Goal: Information Seeking & Learning: Understand process/instructions

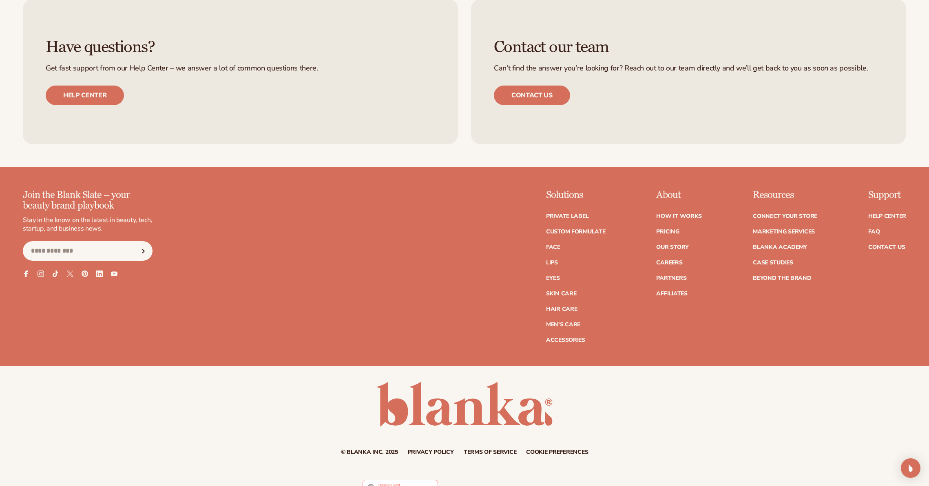
scroll to position [4158, 0]
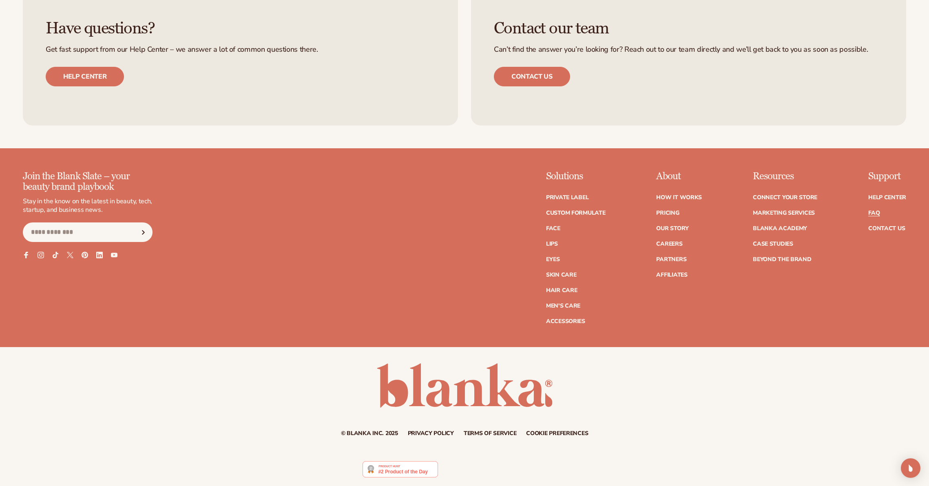
click at [872, 216] on link "FAQ" at bounding box center [873, 213] width 11 height 6
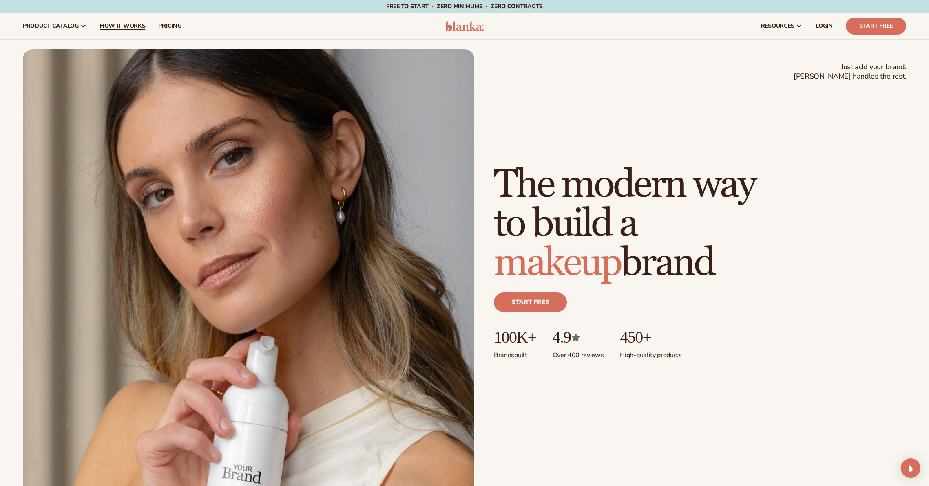
click at [128, 25] on span "How It Works" at bounding box center [123, 26] width 46 height 7
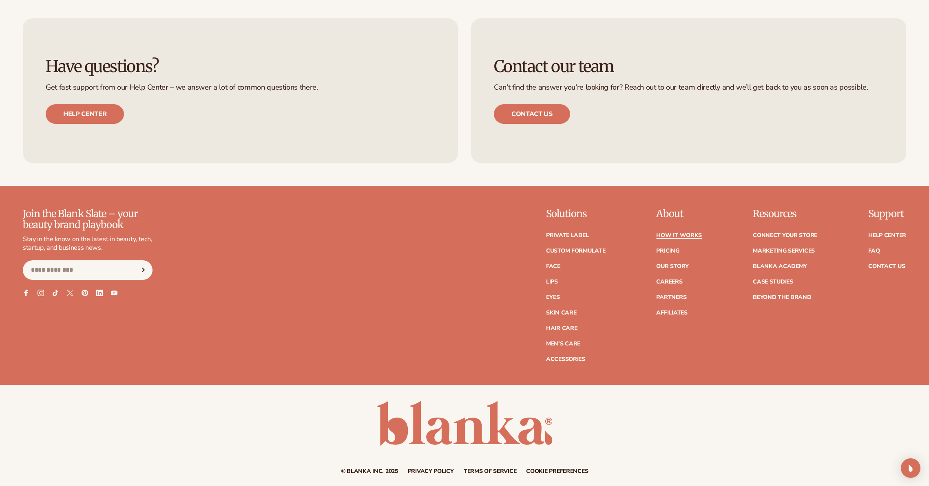
scroll to position [2289, 0]
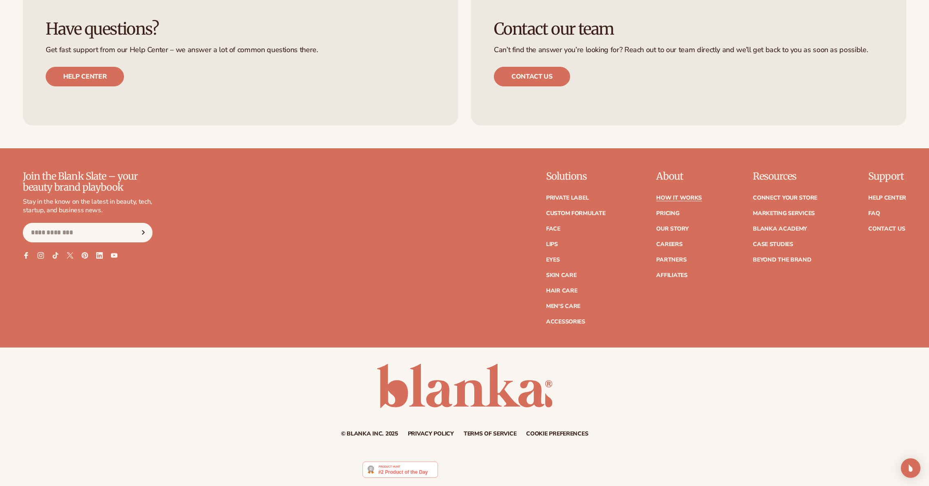
click at [609, 389] on div "© Blanka Inc. 2025 Privacy policy Terms of service Contact information Cookie p…" at bounding box center [464, 400] width 929 height 73
click at [773, 316] on div "Resources Connect your store Marketing services Blanka Academy Case Studies Bey…" at bounding box center [785, 247] width 64 height 153
